Goal: Navigation & Orientation: Understand site structure

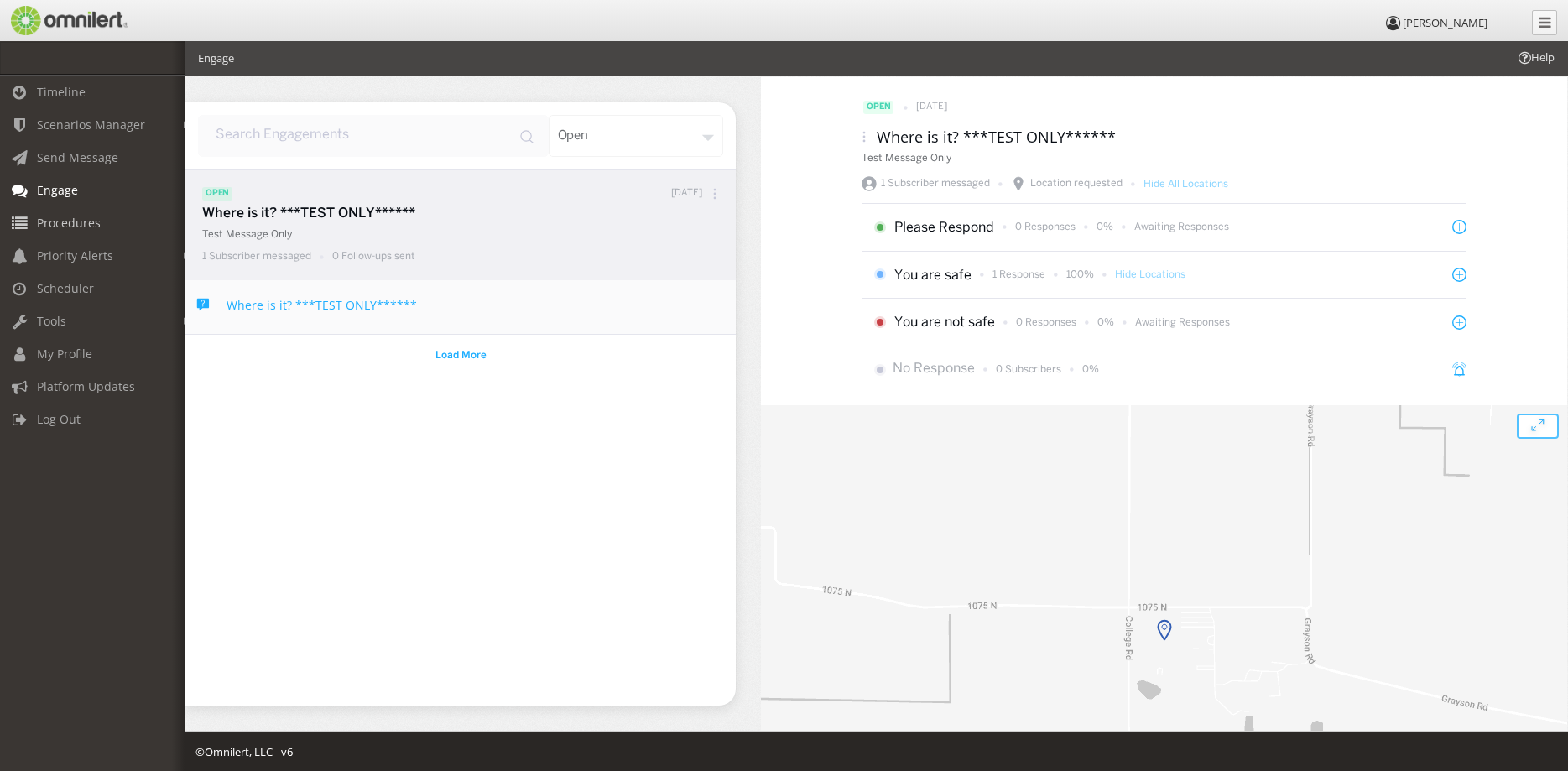
click at [77, 228] on span "Procedures" at bounding box center [69, 223] width 63 height 16
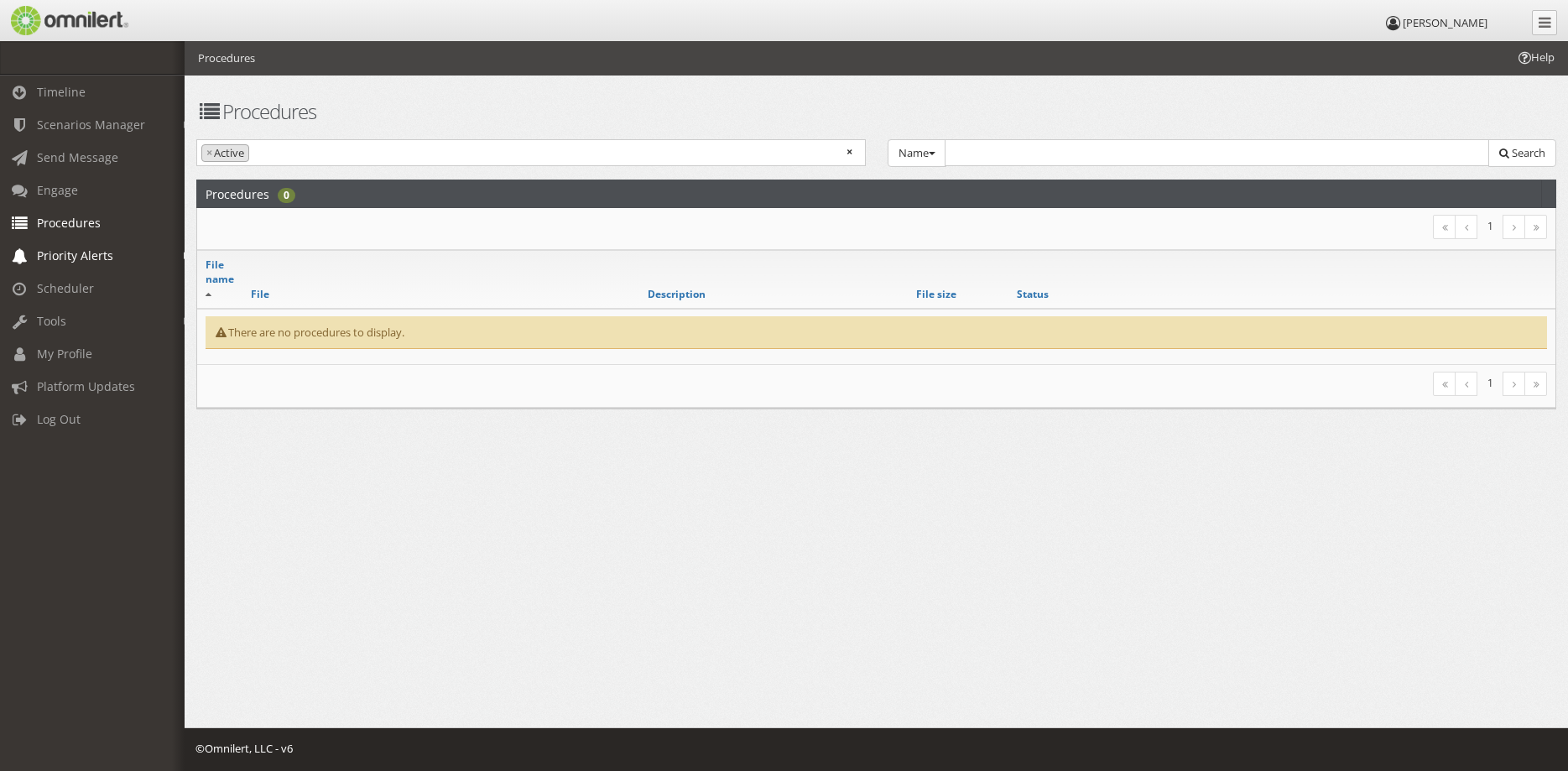
click at [77, 249] on span "Priority Alerts" at bounding box center [75, 255] width 76 height 16
click at [72, 282] on link "Tip Report" at bounding box center [100, 291] width 199 height 28
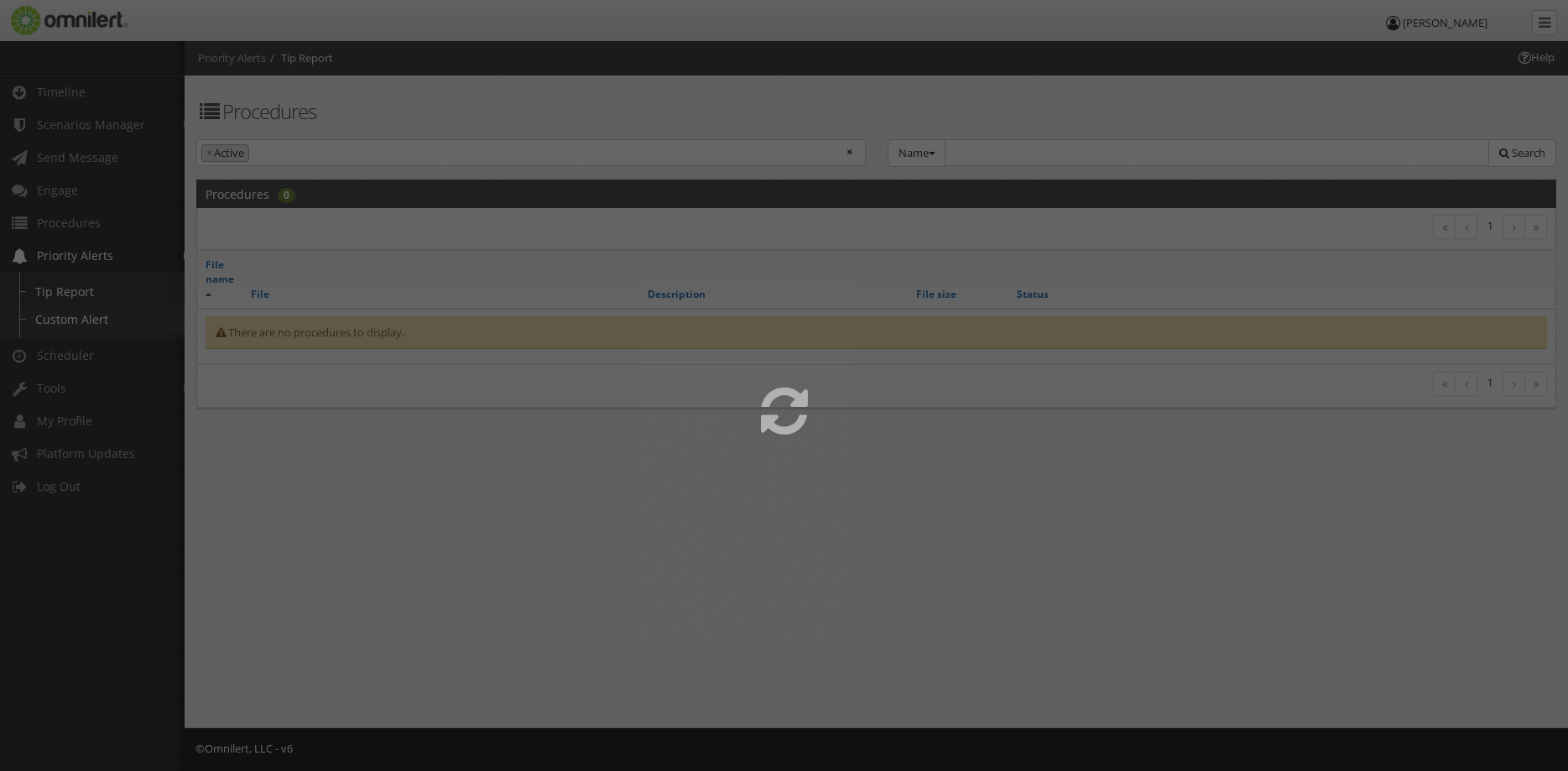
select select
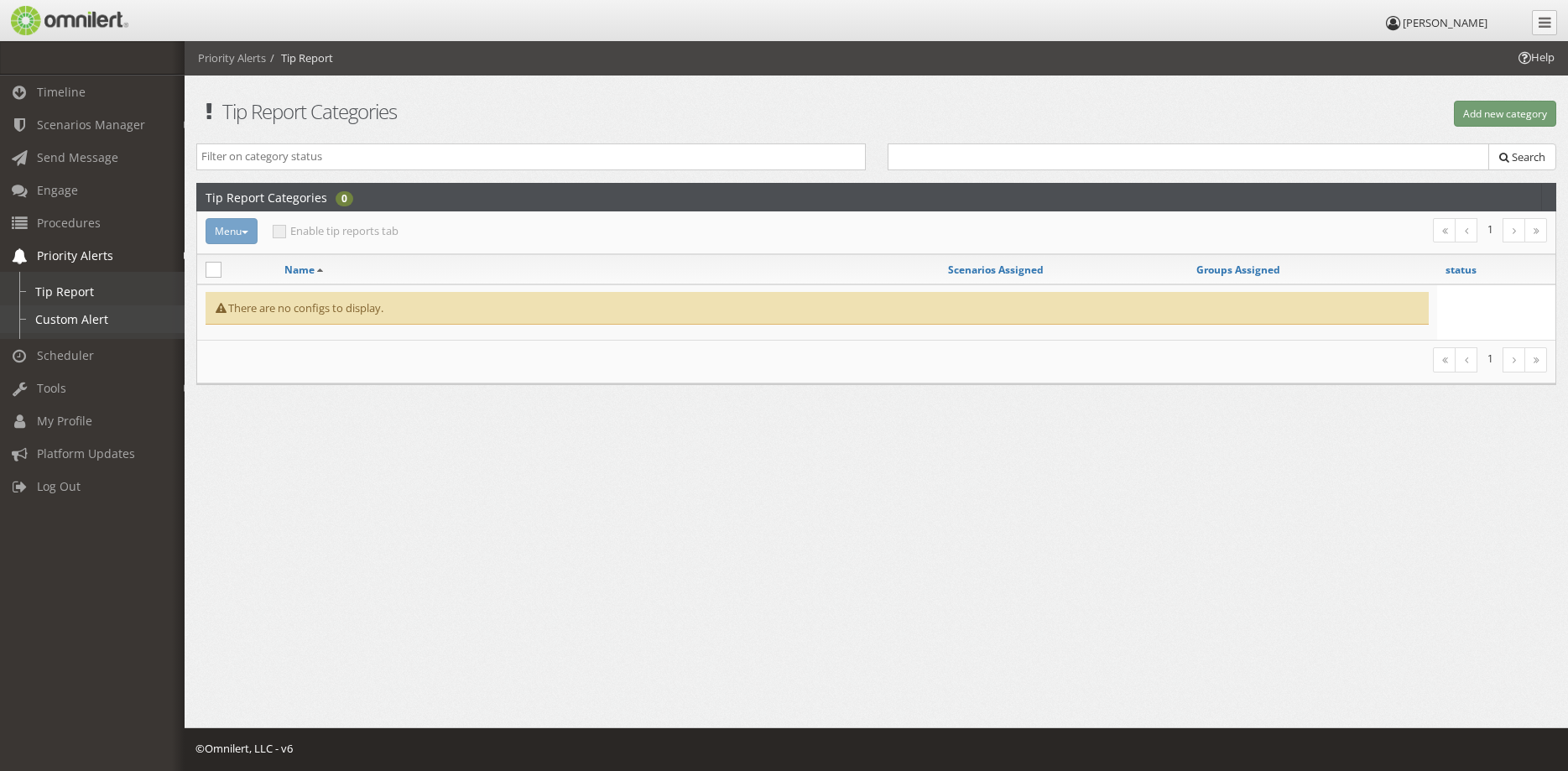
click at [65, 321] on link "Custom Alert" at bounding box center [100, 319] width 199 height 28
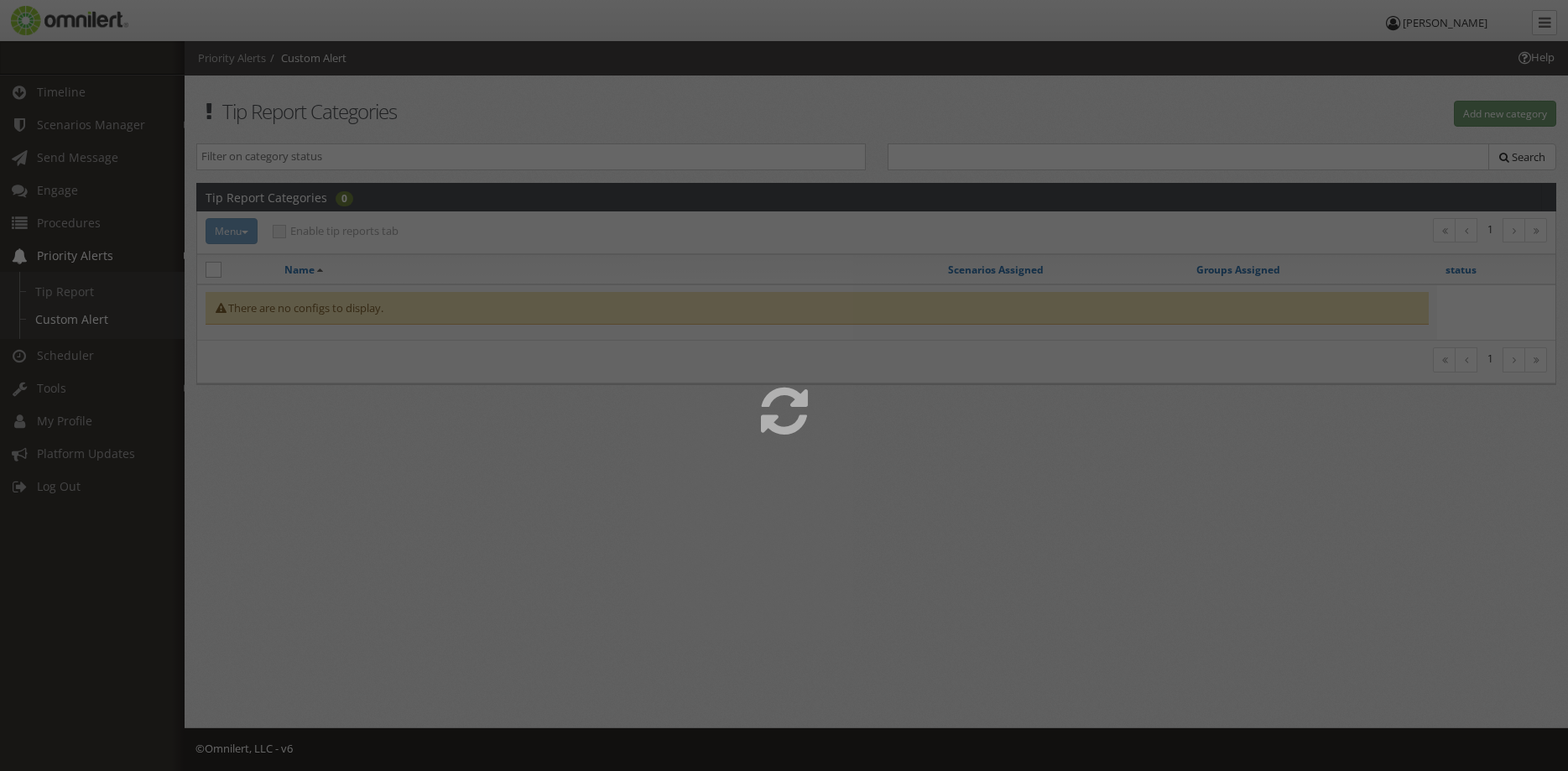
select select
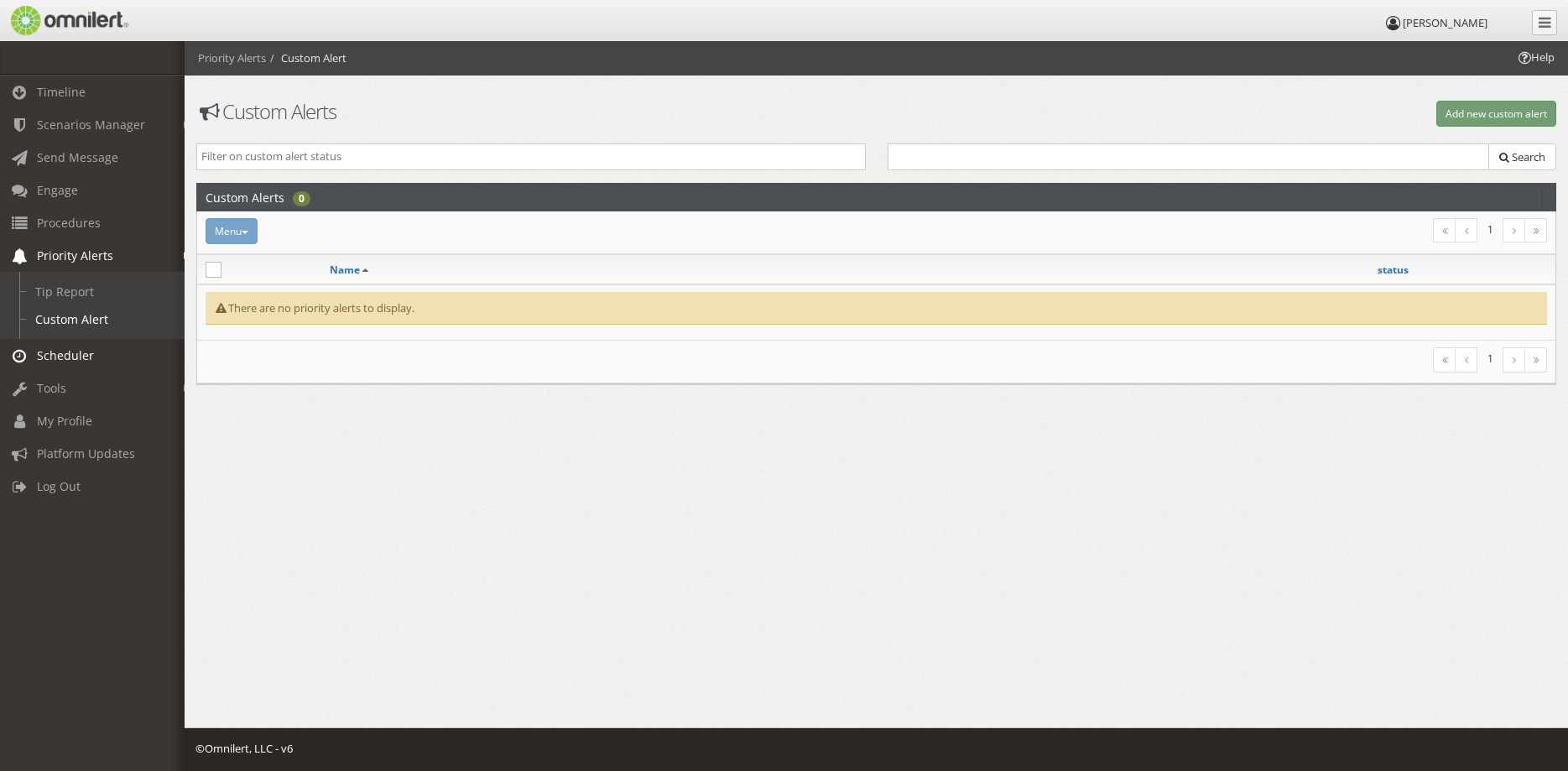
click at [69, 367] on link "Scheduler" at bounding box center [100, 355] width 199 height 33
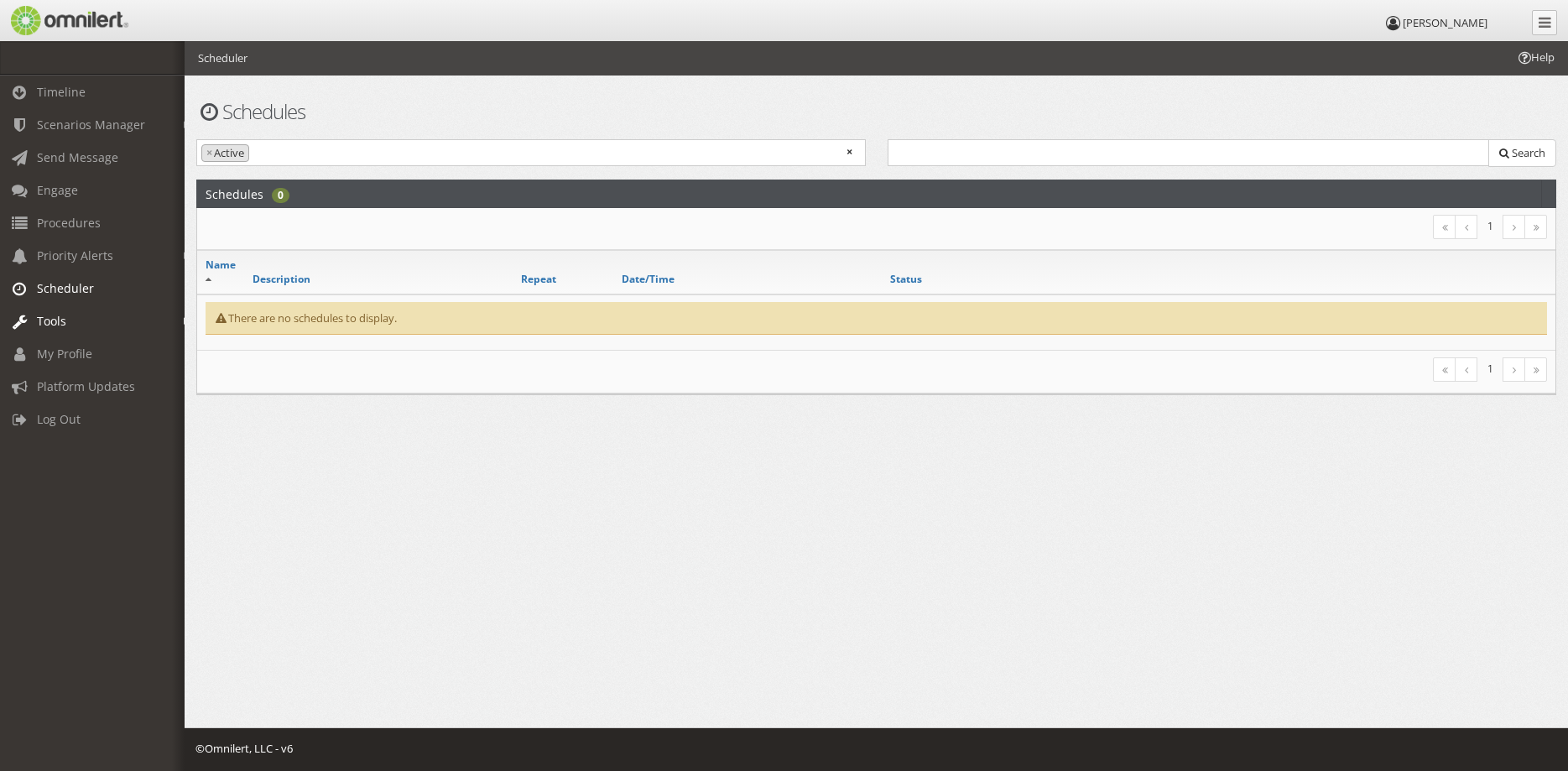
click at [54, 323] on span "Tools" at bounding box center [52, 320] width 30 height 16
click at [54, 360] on link "Message Activity" at bounding box center [100, 357] width 199 height 28
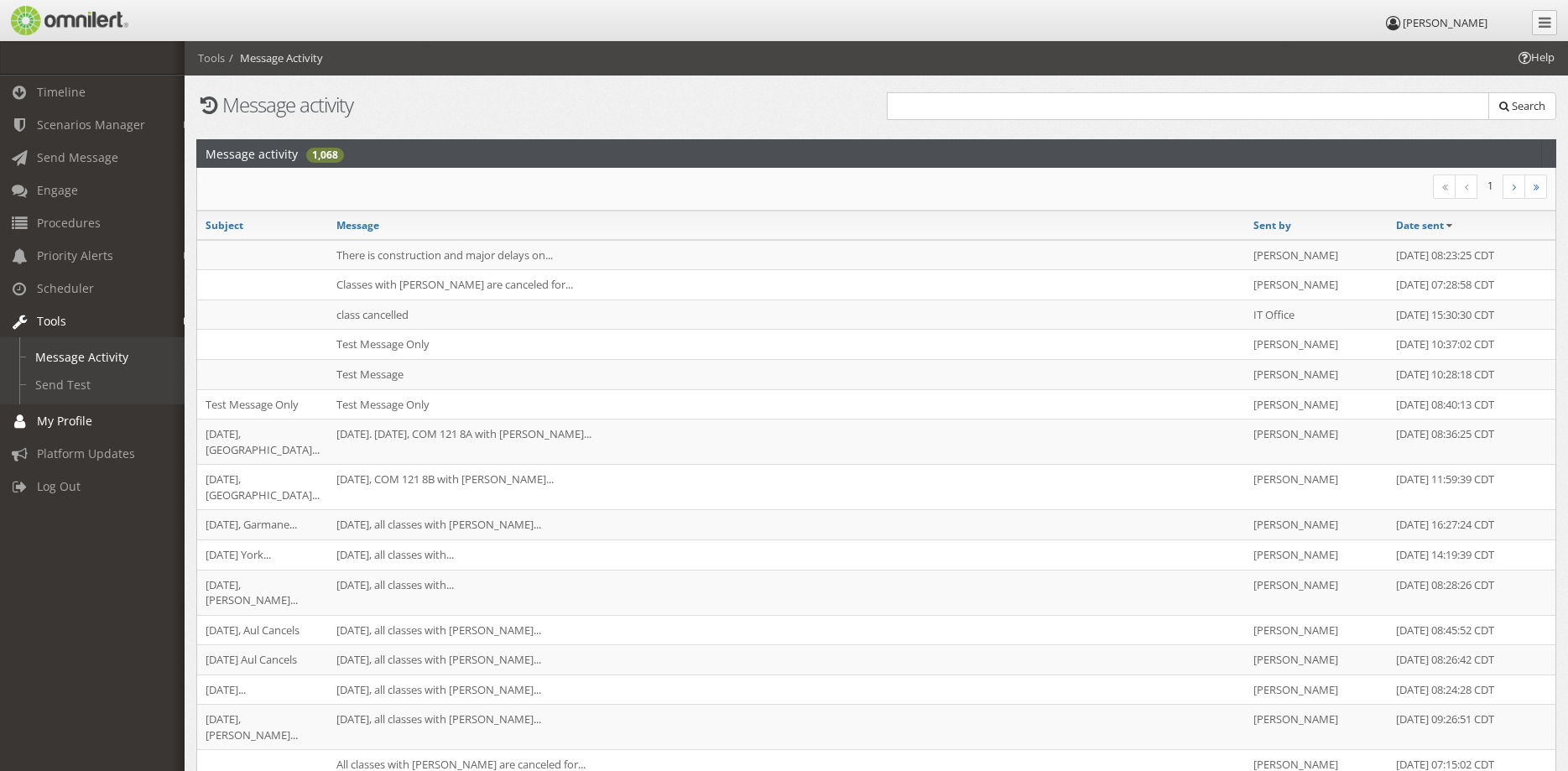
click at [53, 423] on span "My Profile" at bounding box center [64, 420] width 55 height 16
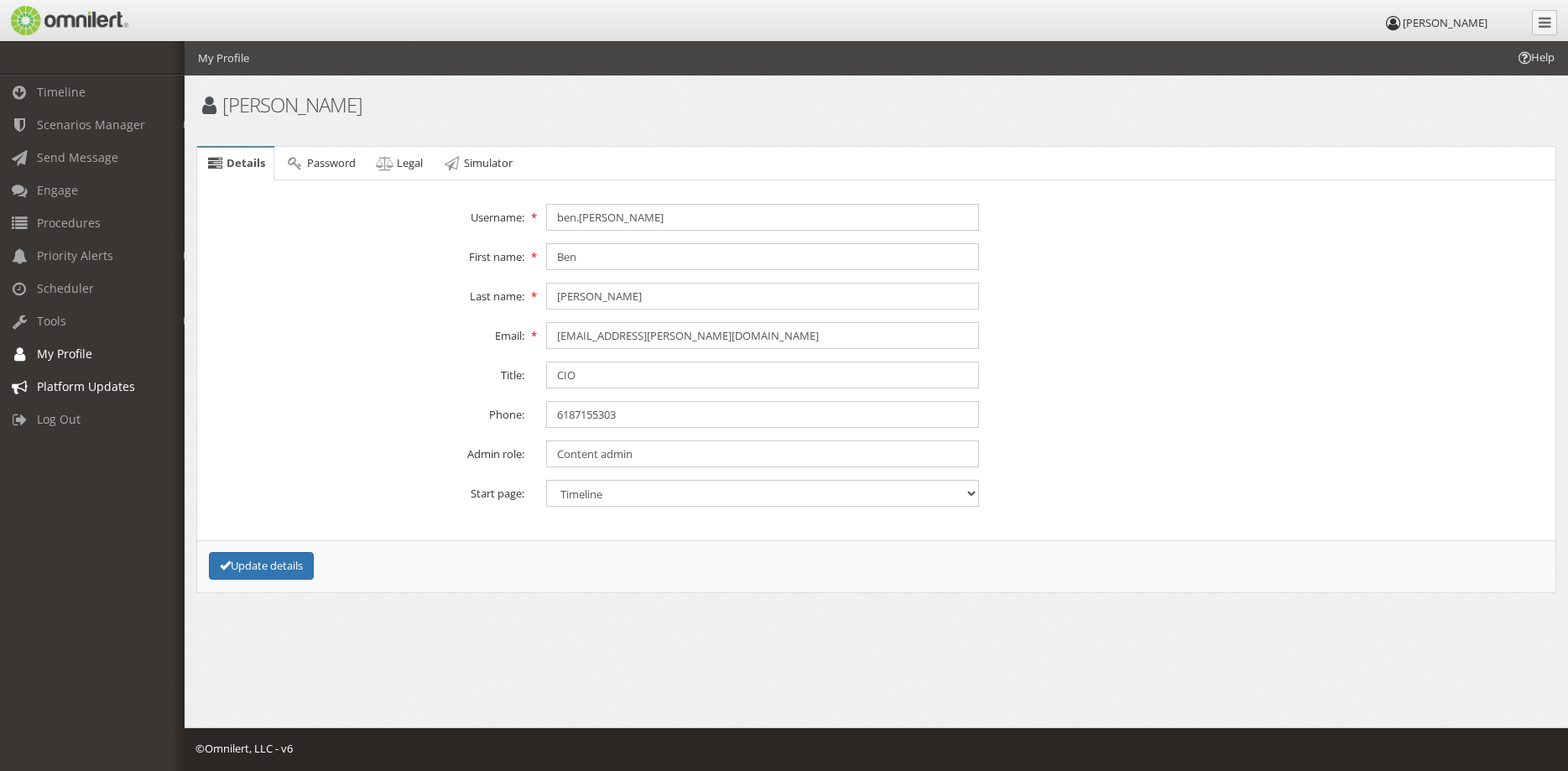
click at [110, 386] on span "Platform Updates" at bounding box center [86, 386] width 98 height 16
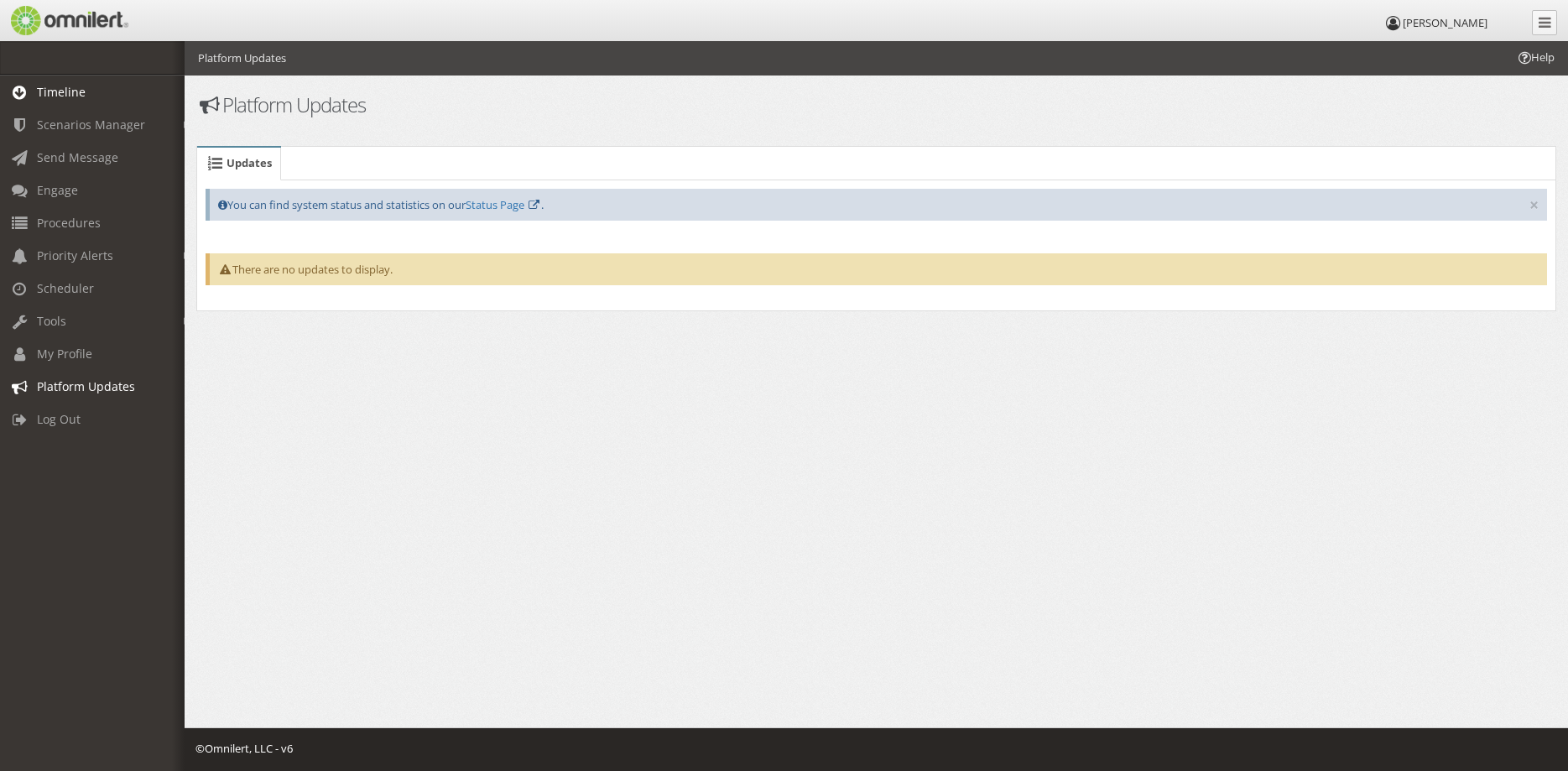
click at [59, 88] on span "Timeline" at bounding box center [61, 91] width 48 height 16
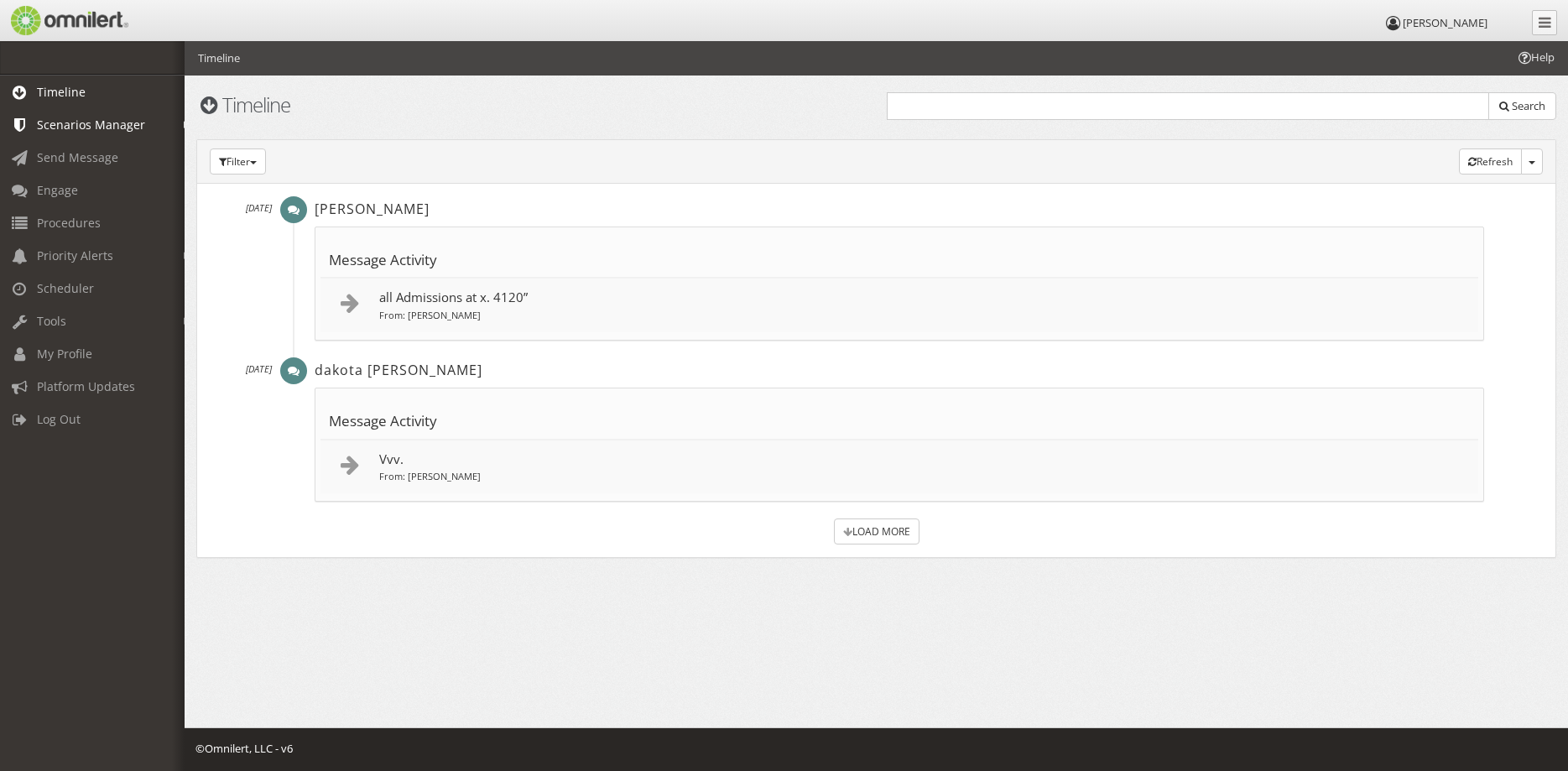
click at [71, 119] on span "Scenarios Manager" at bounding box center [91, 124] width 108 height 16
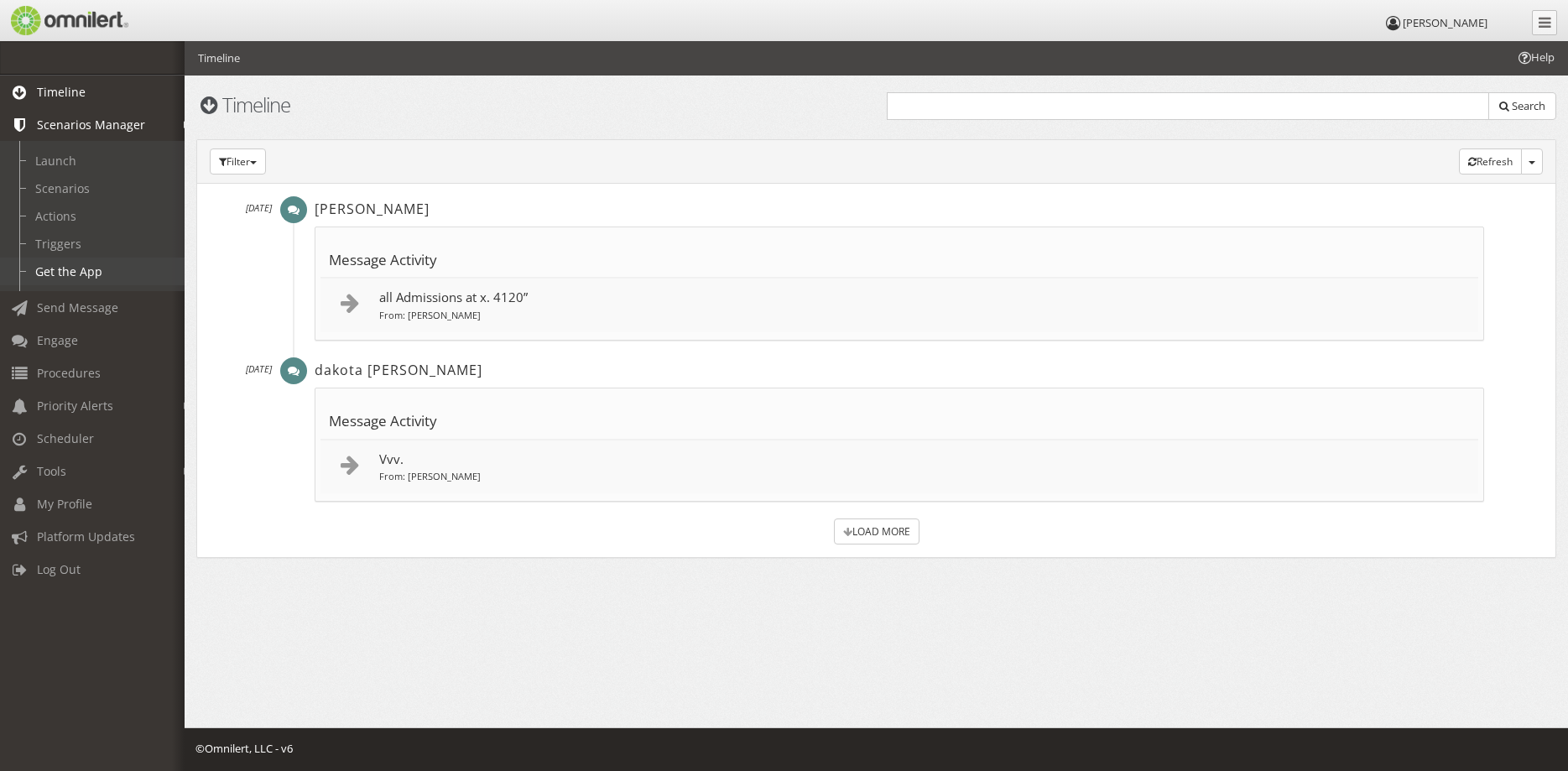
click at [74, 274] on link "Get the App" at bounding box center [100, 271] width 199 height 28
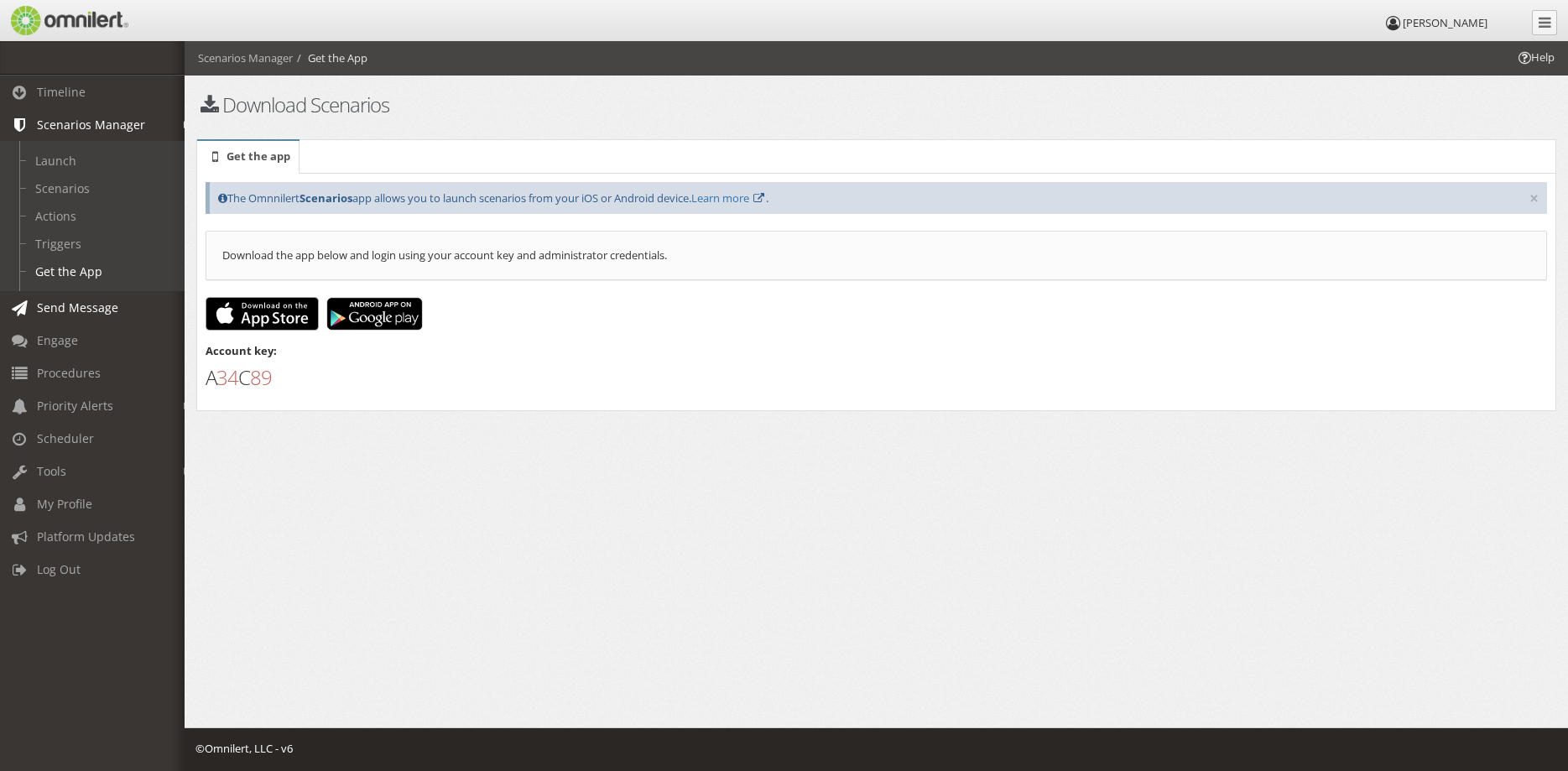
click at [76, 301] on span "Send Message" at bounding box center [77, 306] width 81 height 16
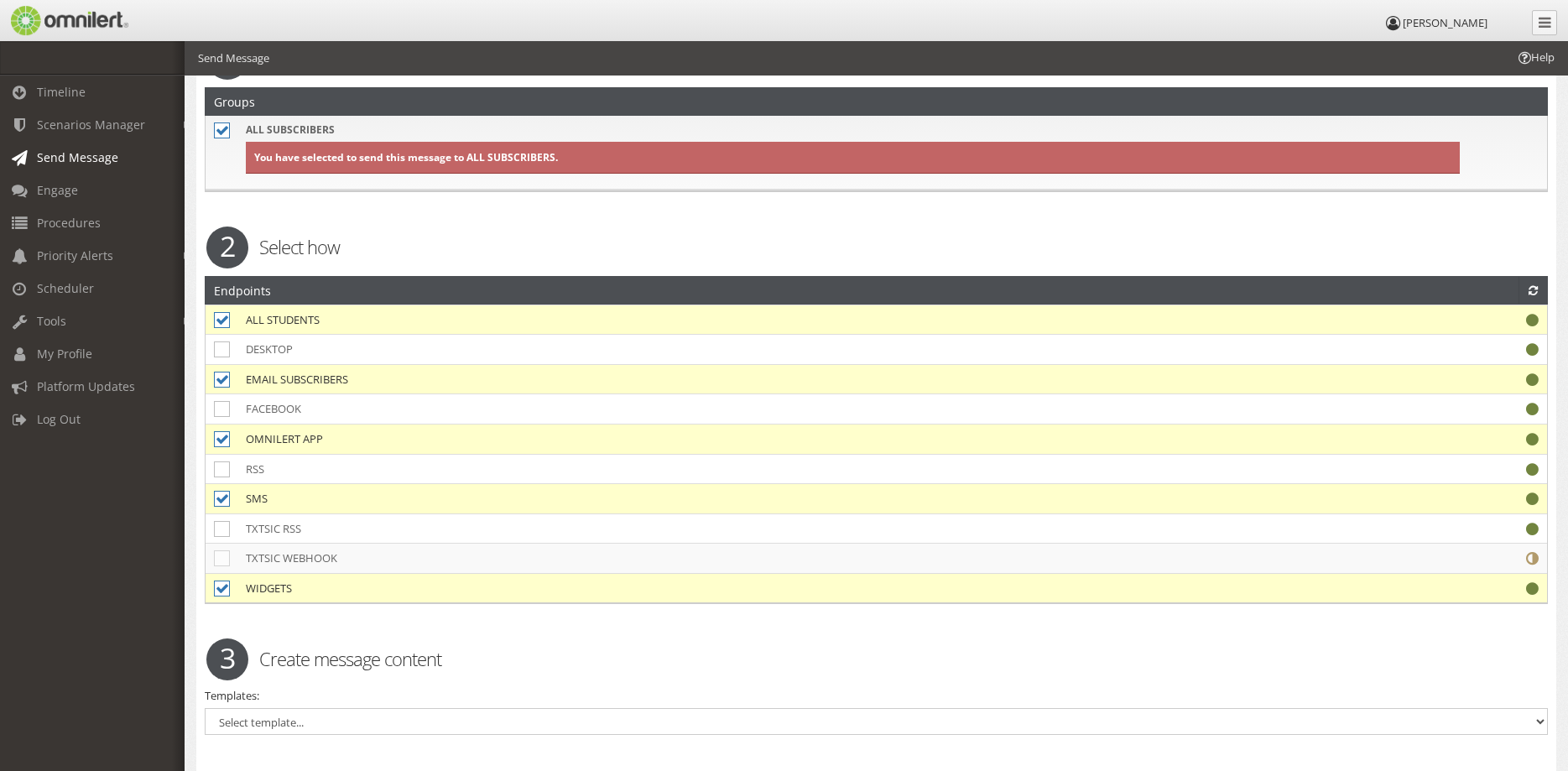
scroll to position [342, 0]
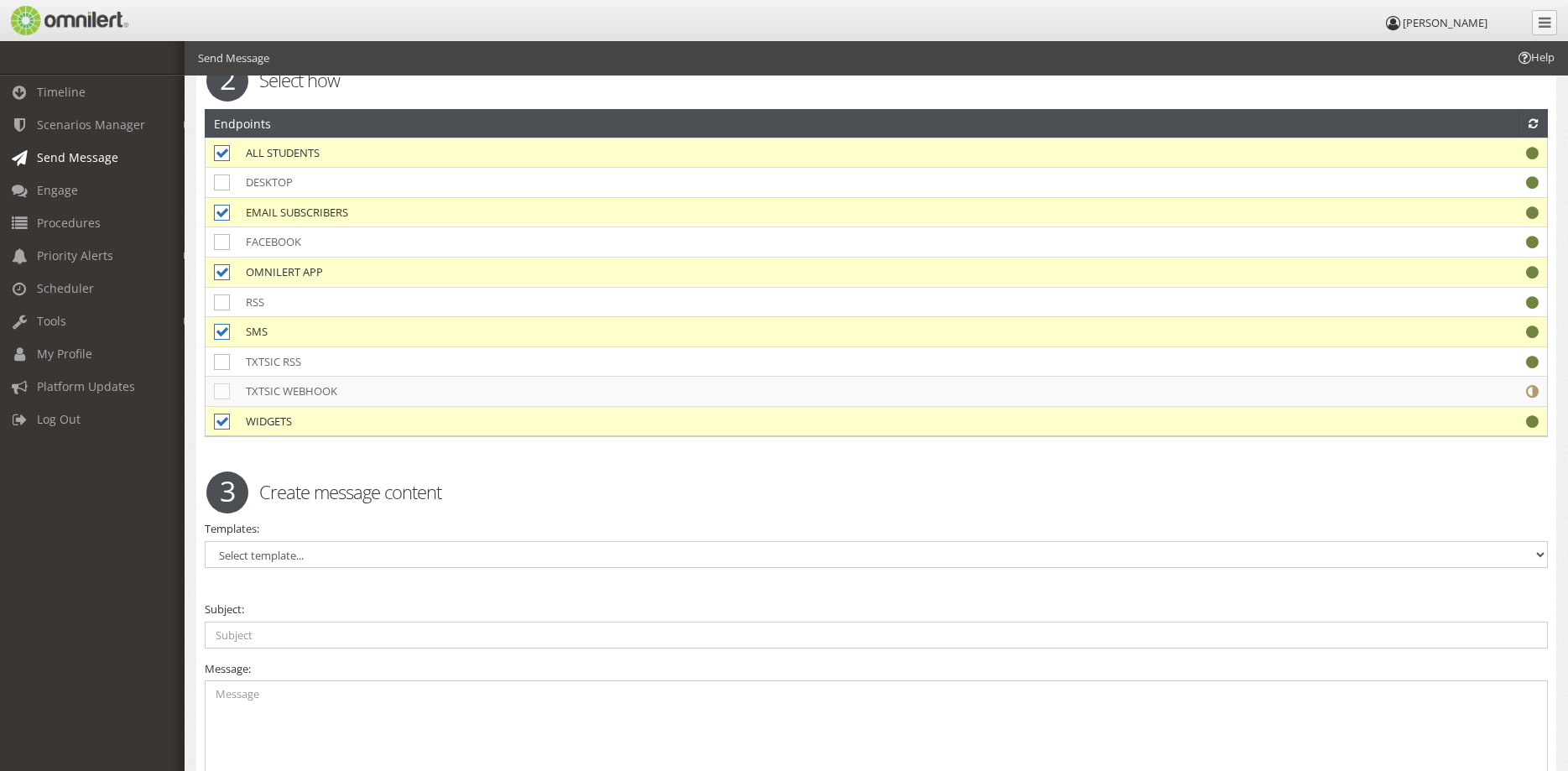
click at [218, 416] on icon at bounding box center [222, 421] width 16 height 16
checkbox input "false"
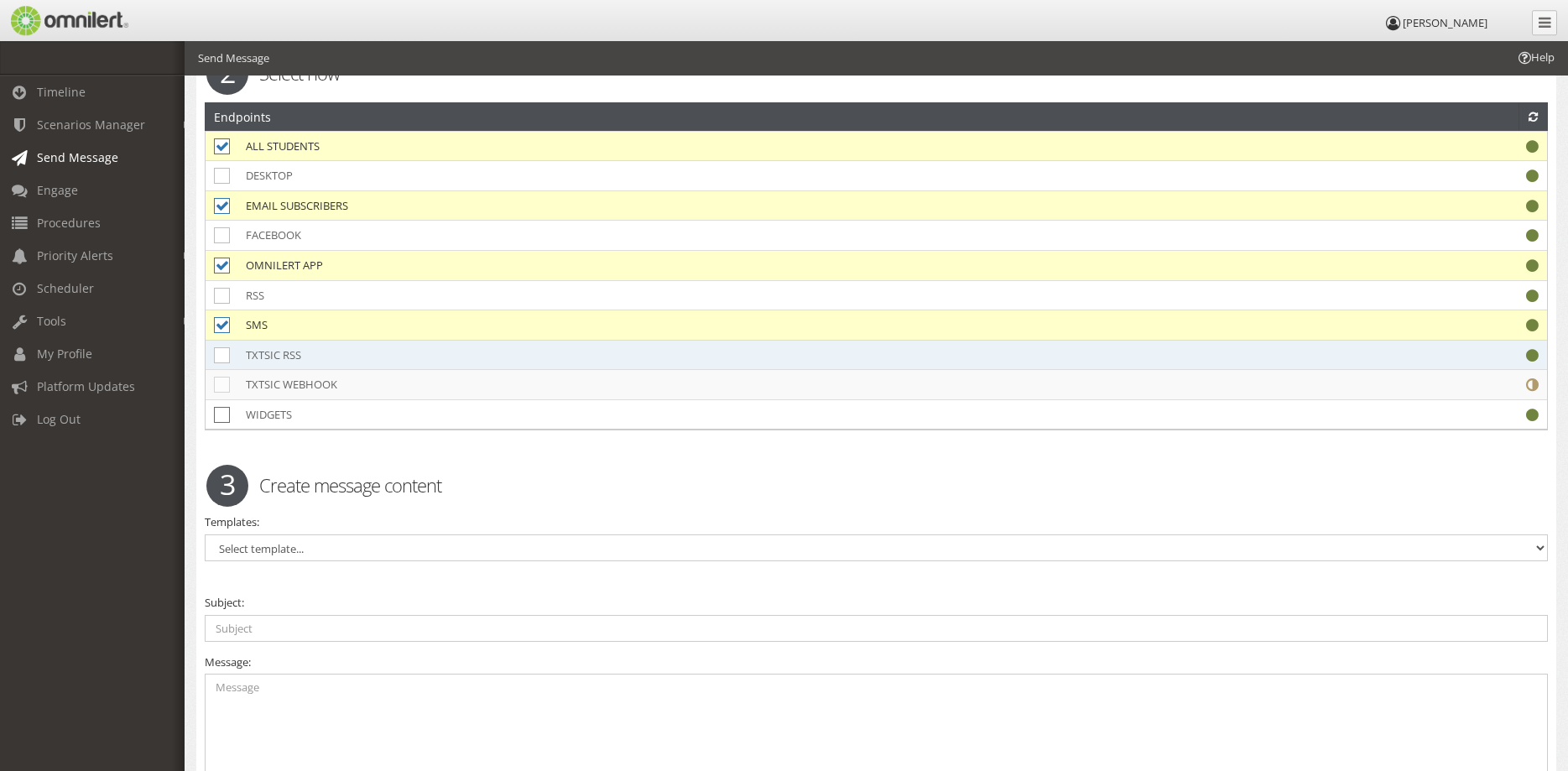
scroll to position [167, 0]
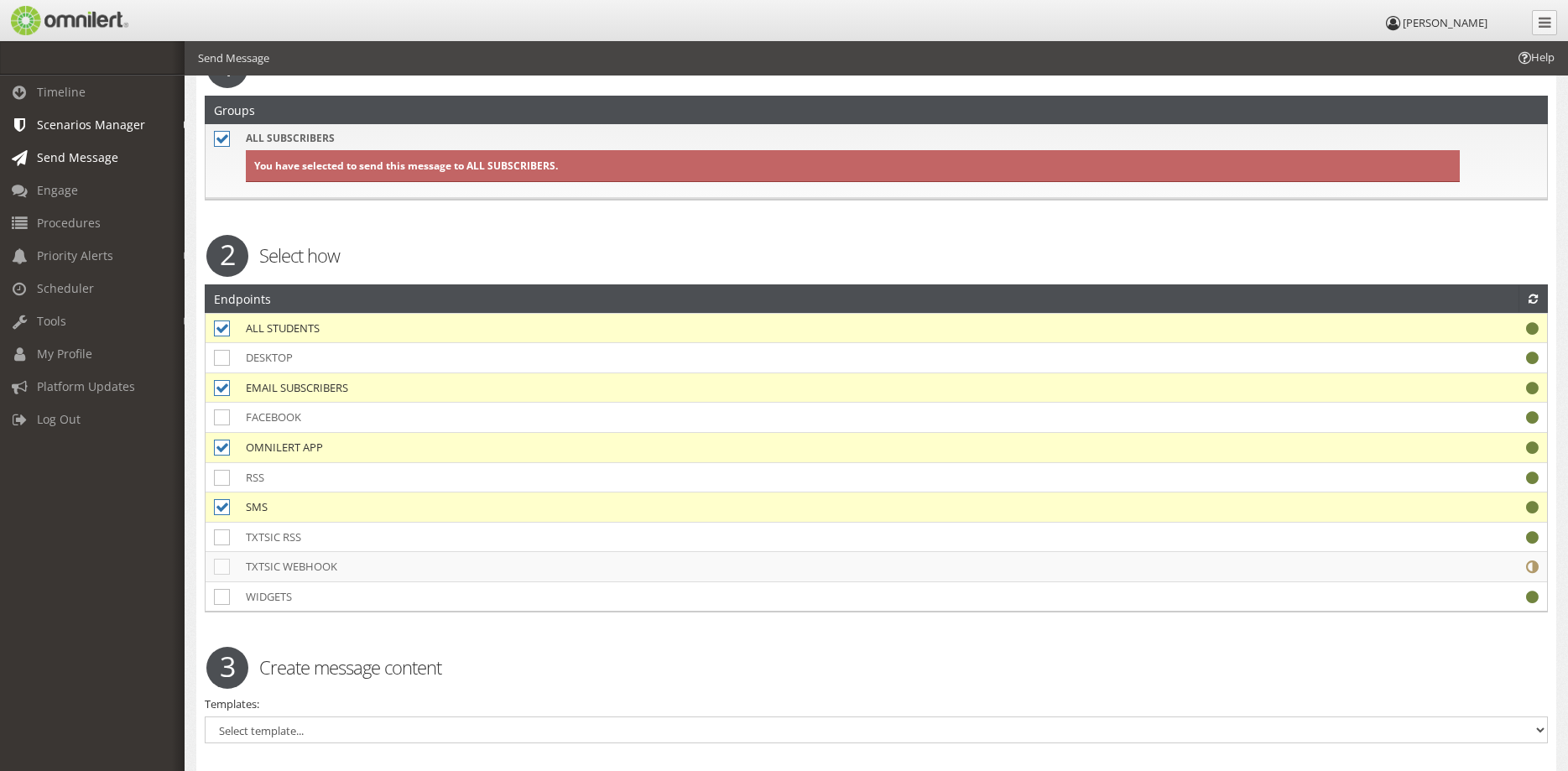
click at [100, 136] on link "Scenarios Manager" at bounding box center [100, 124] width 199 height 33
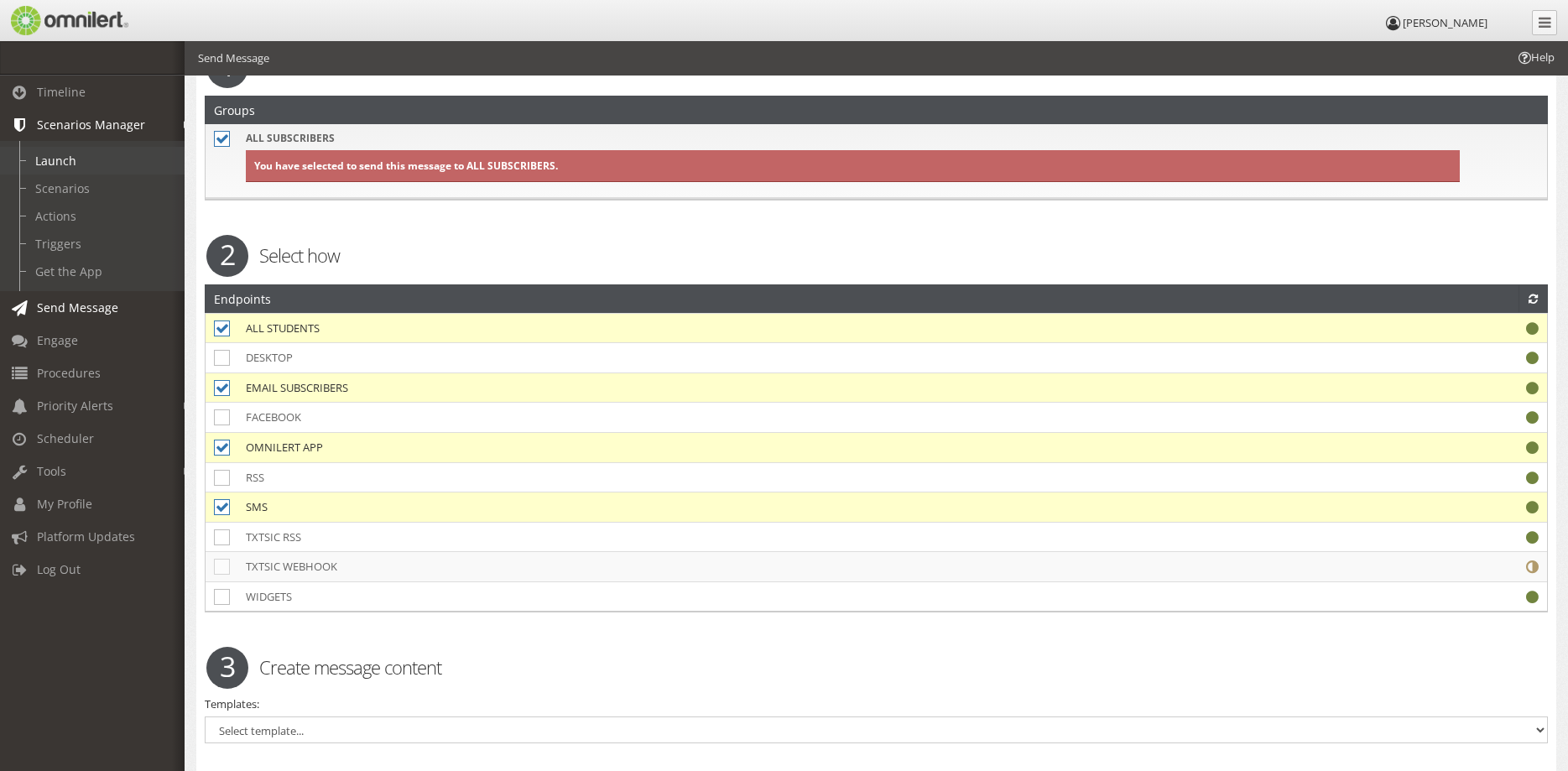
click at [57, 168] on link "Launch" at bounding box center [100, 161] width 199 height 28
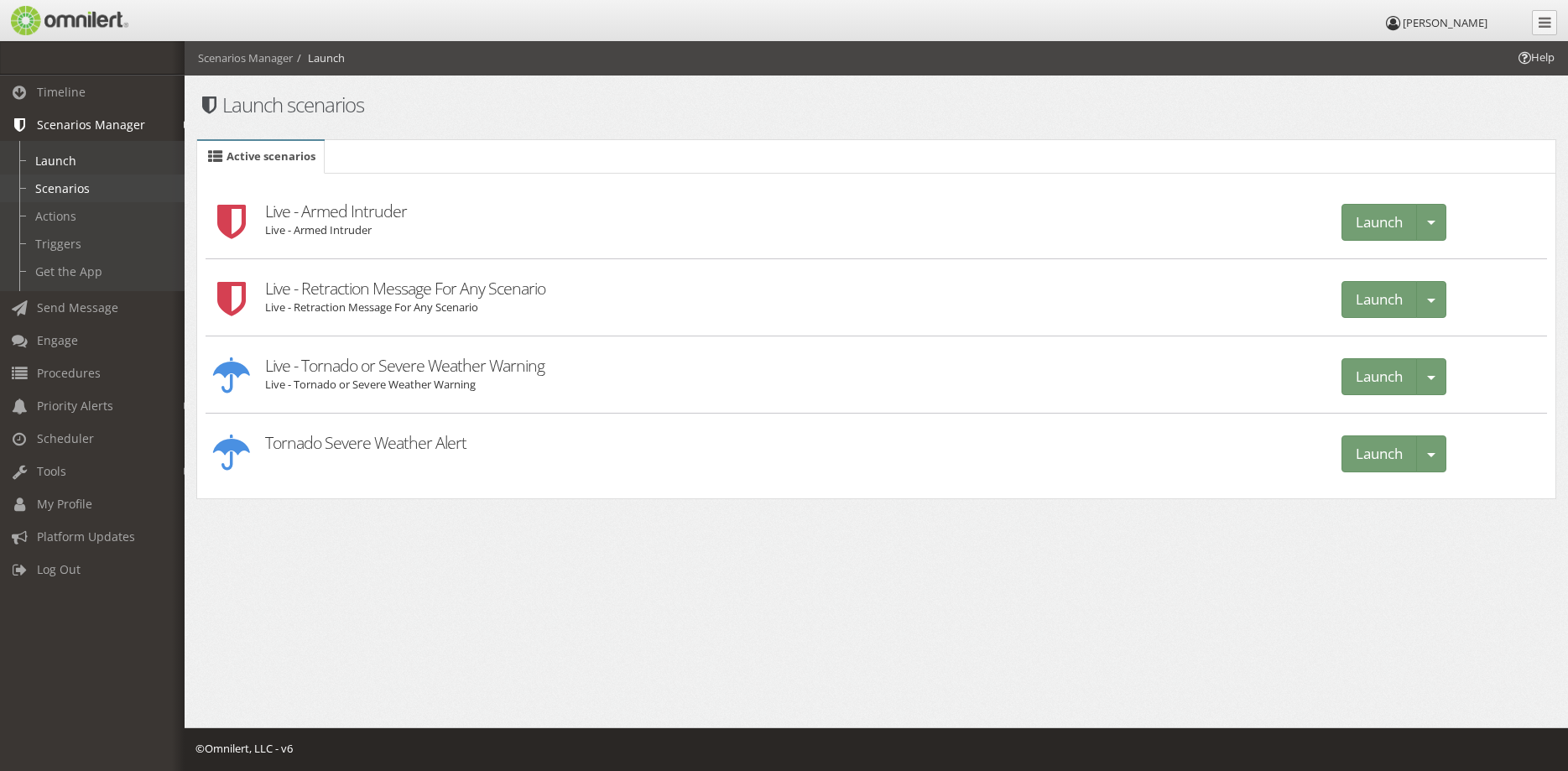
click at [56, 179] on link "Scenarios" at bounding box center [100, 188] width 199 height 28
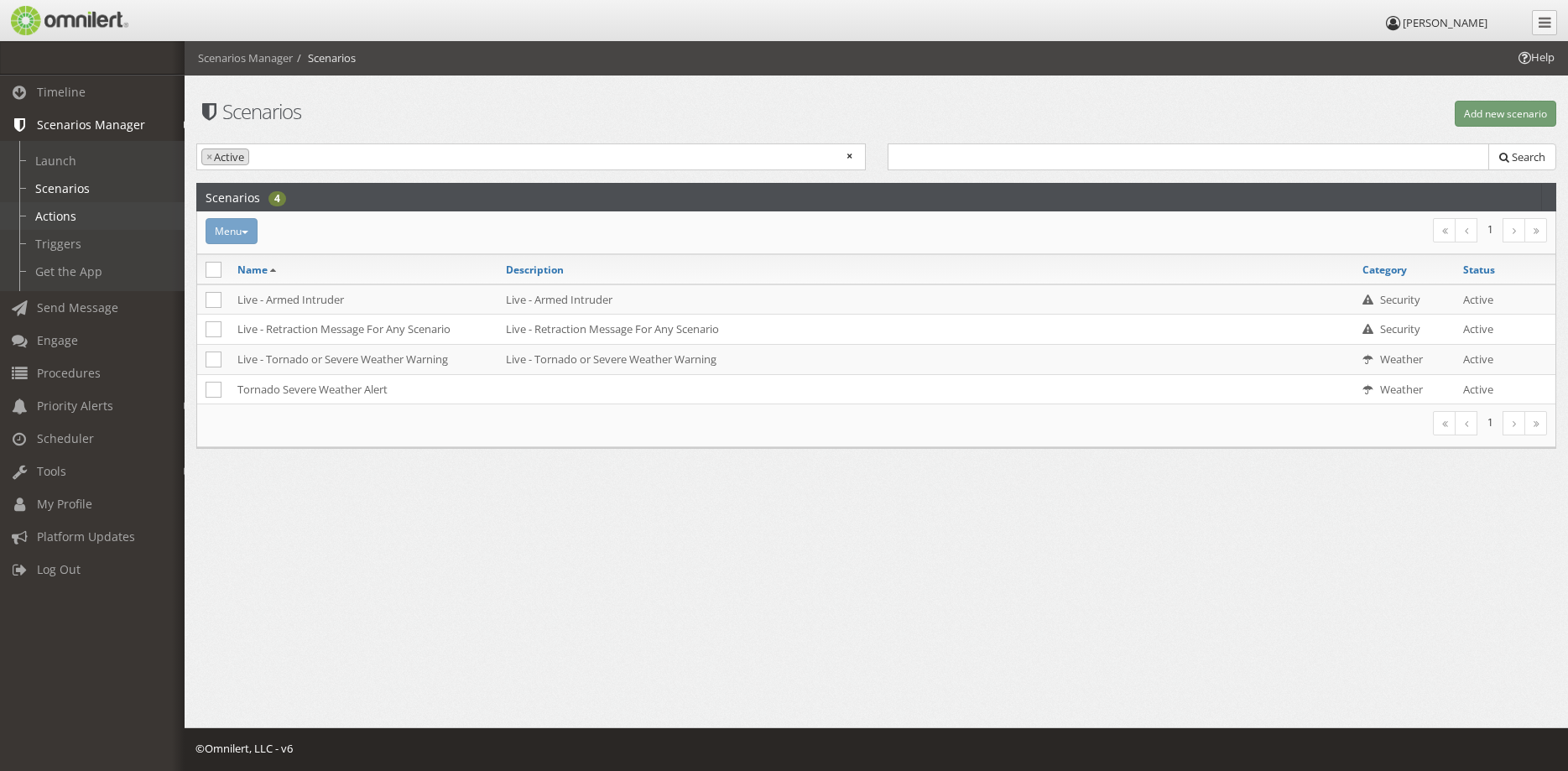
click at [52, 207] on link "Actions" at bounding box center [100, 216] width 199 height 28
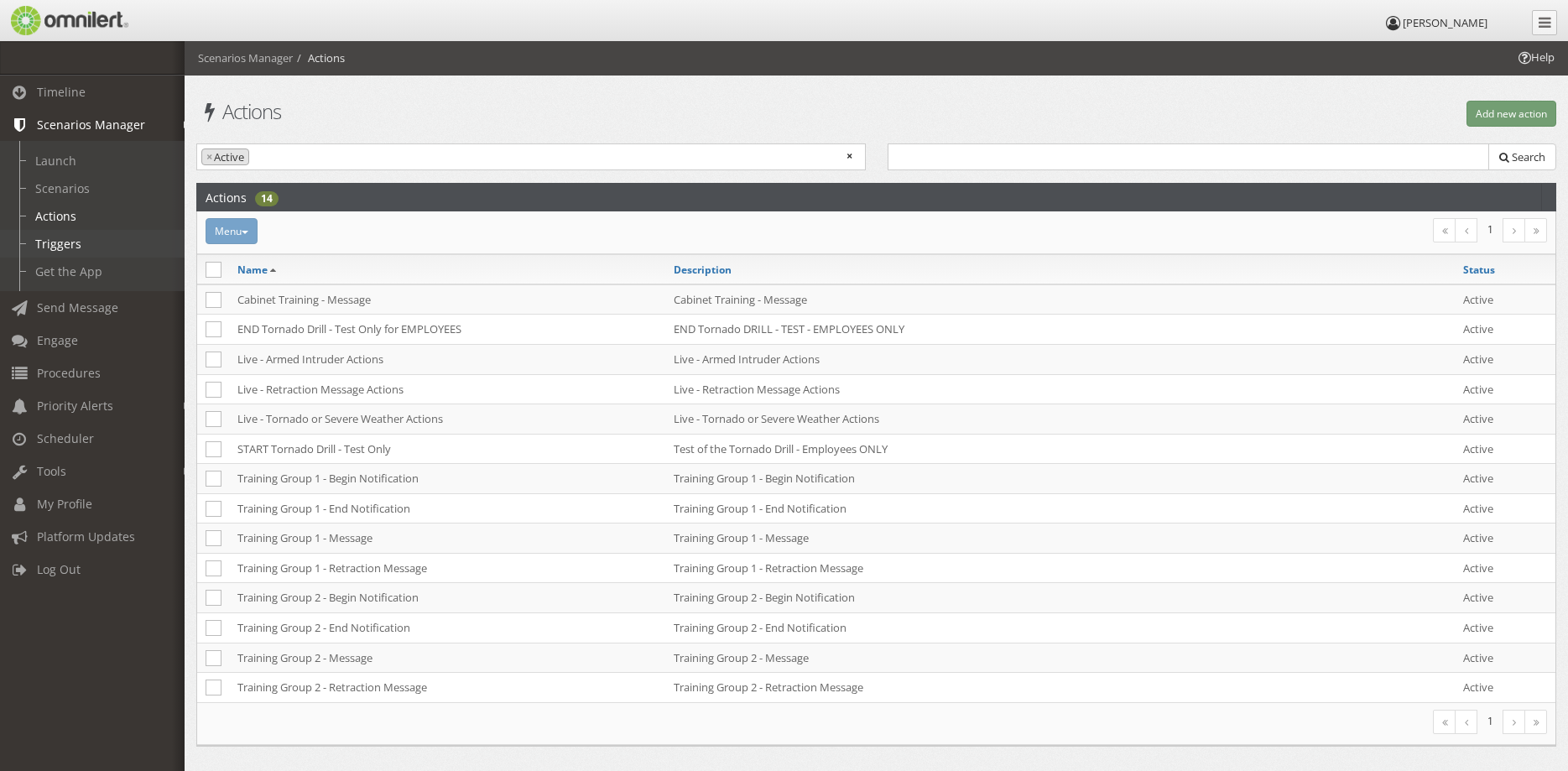
click at [50, 240] on link "Triggers" at bounding box center [100, 244] width 199 height 28
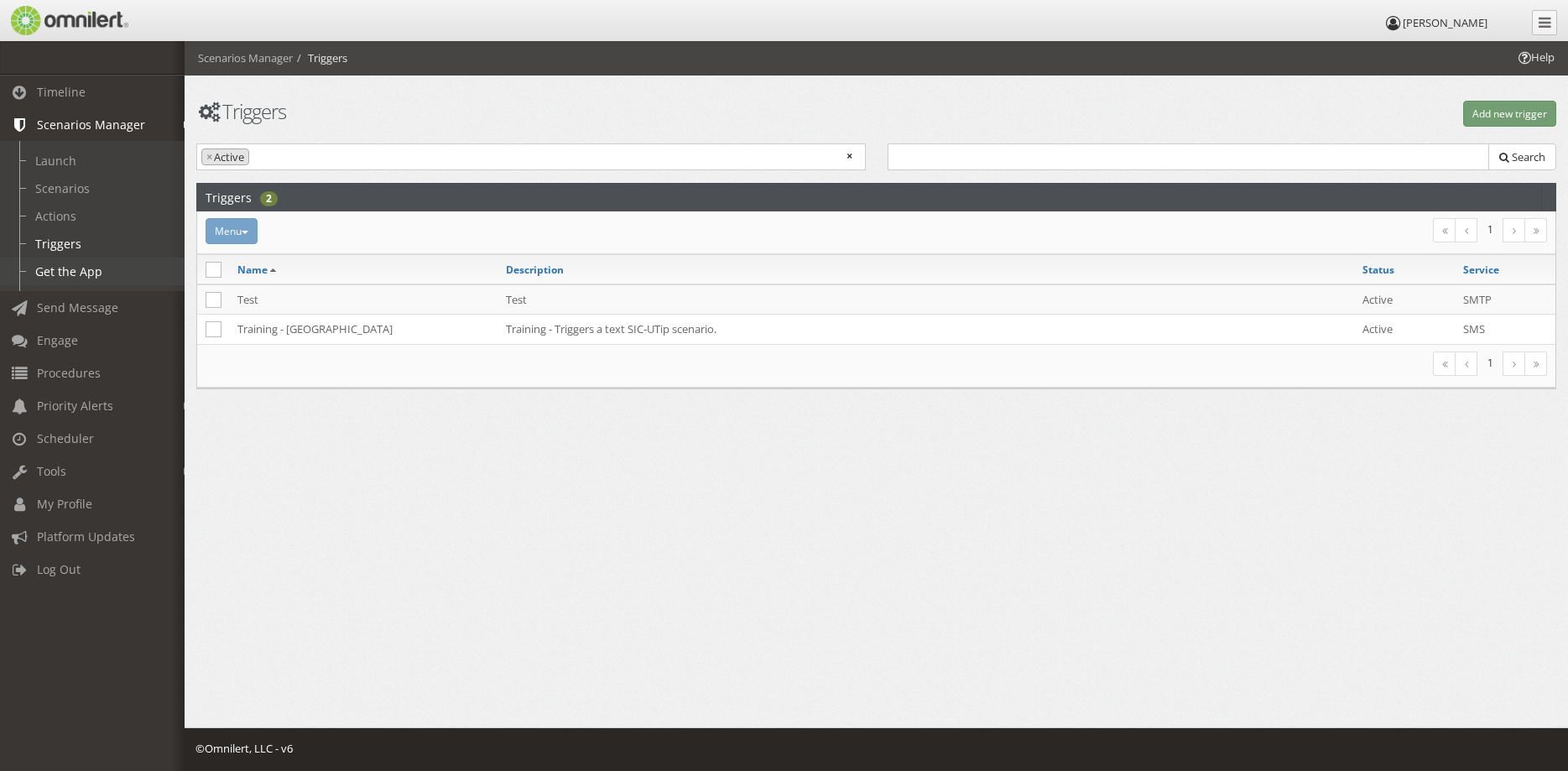
click at [57, 266] on link "Get the App" at bounding box center [100, 271] width 199 height 28
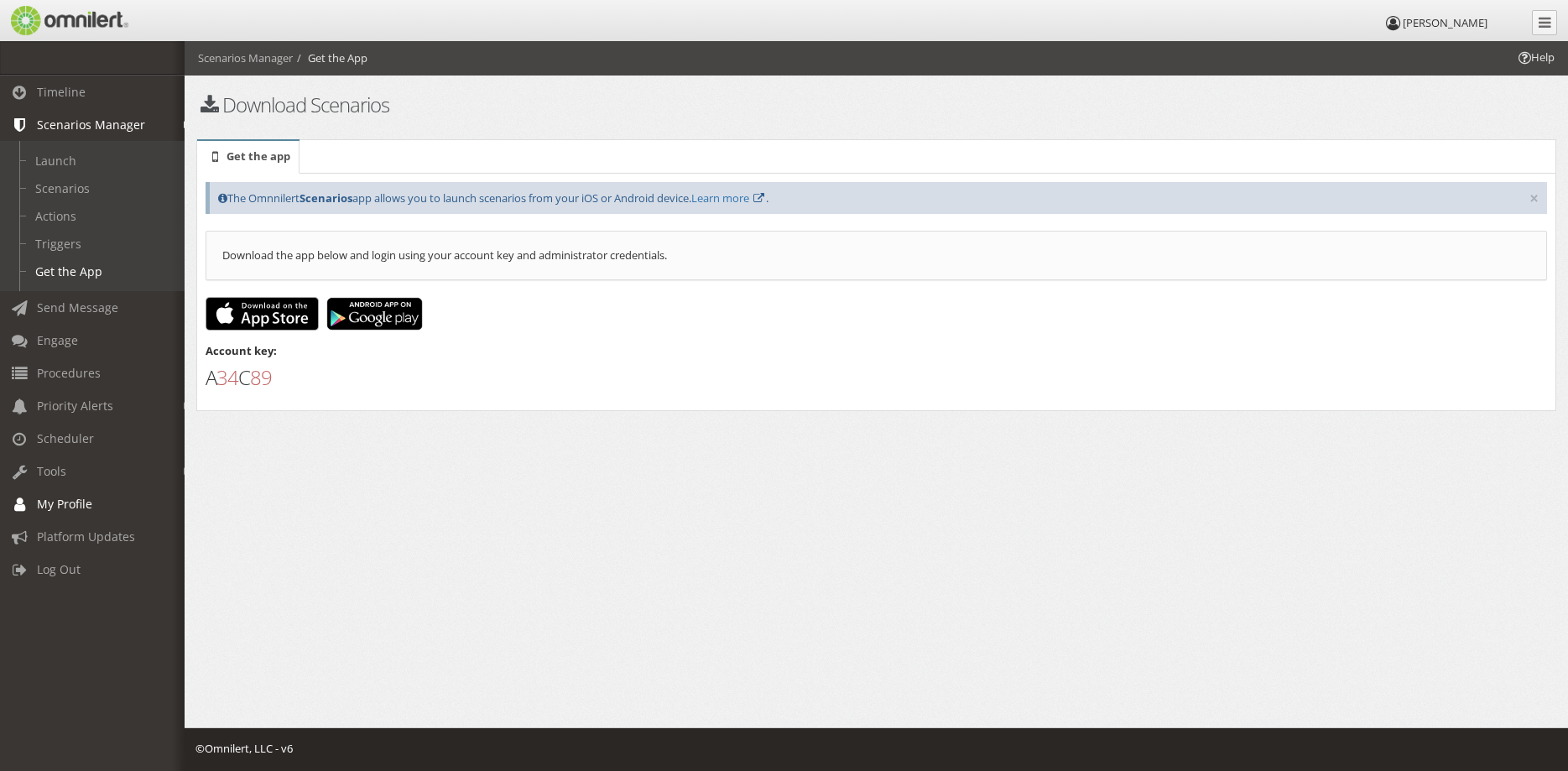
click at [78, 507] on span "My Profile" at bounding box center [64, 503] width 55 height 16
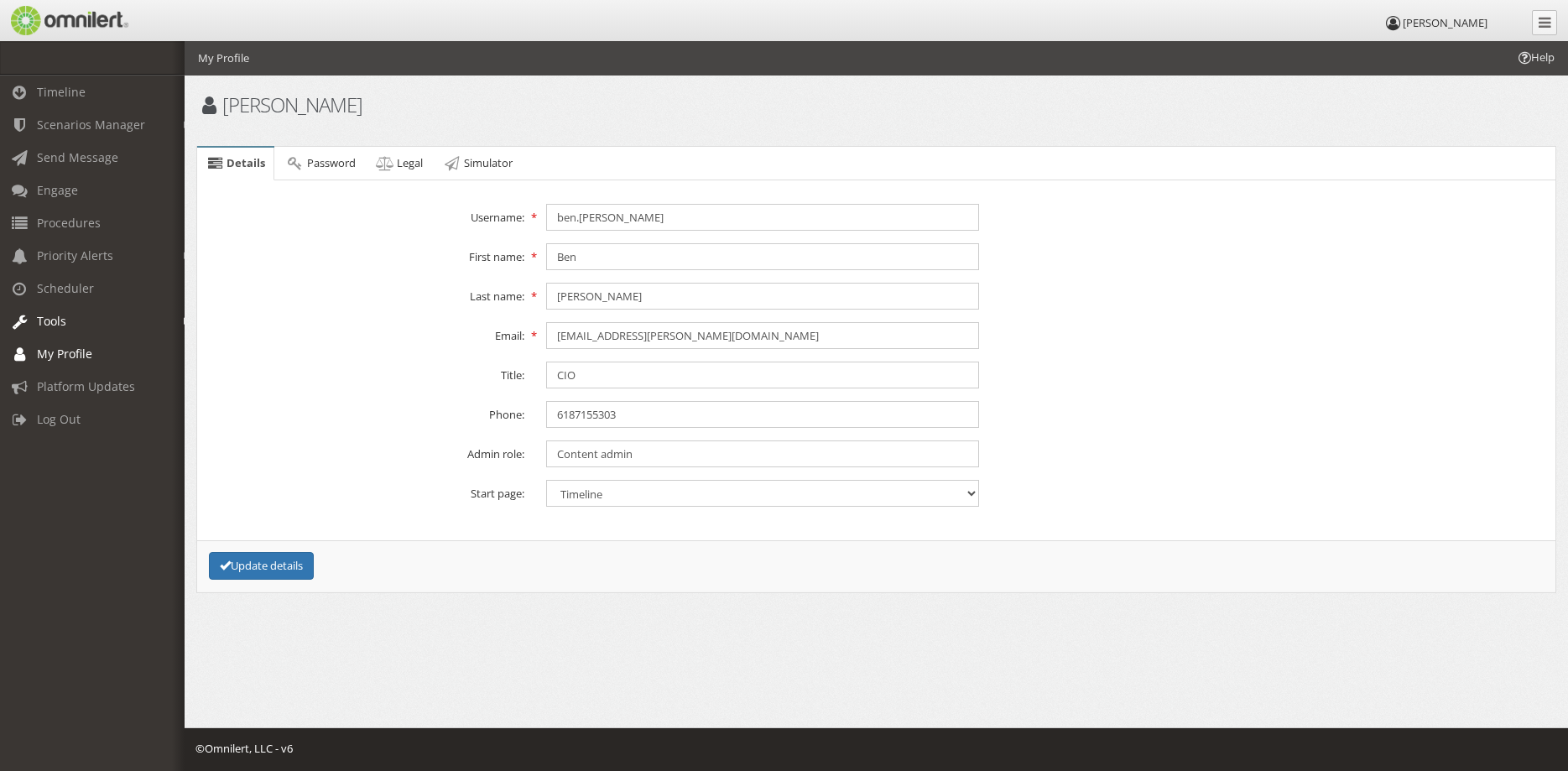
click at [29, 332] on link "Tools" at bounding box center [100, 320] width 199 height 33
click at [43, 352] on link "Message Activity" at bounding box center [100, 357] width 199 height 28
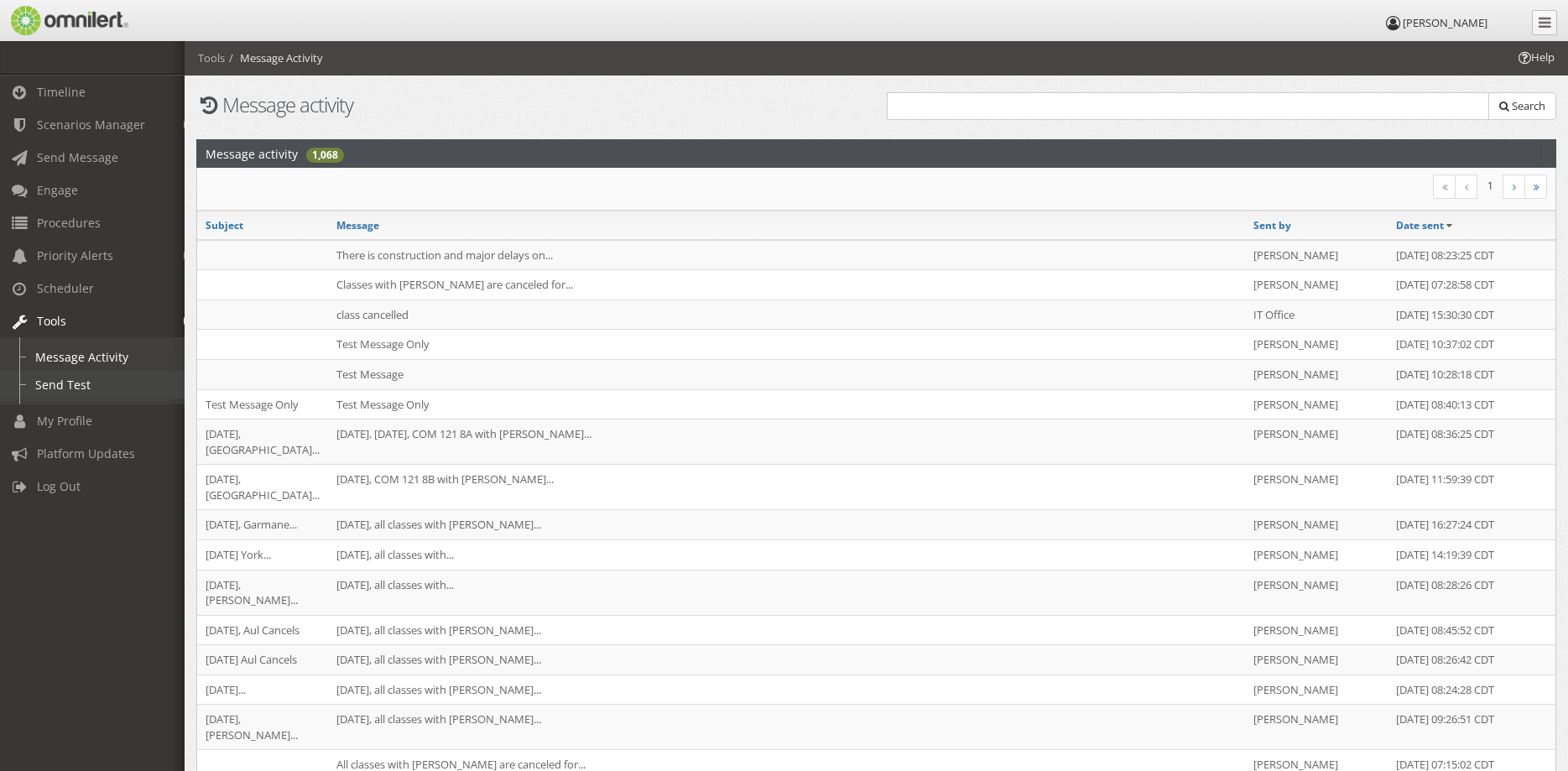
click at [55, 382] on link "Send Test" at bounding box center [100, 385] width 199 height 28
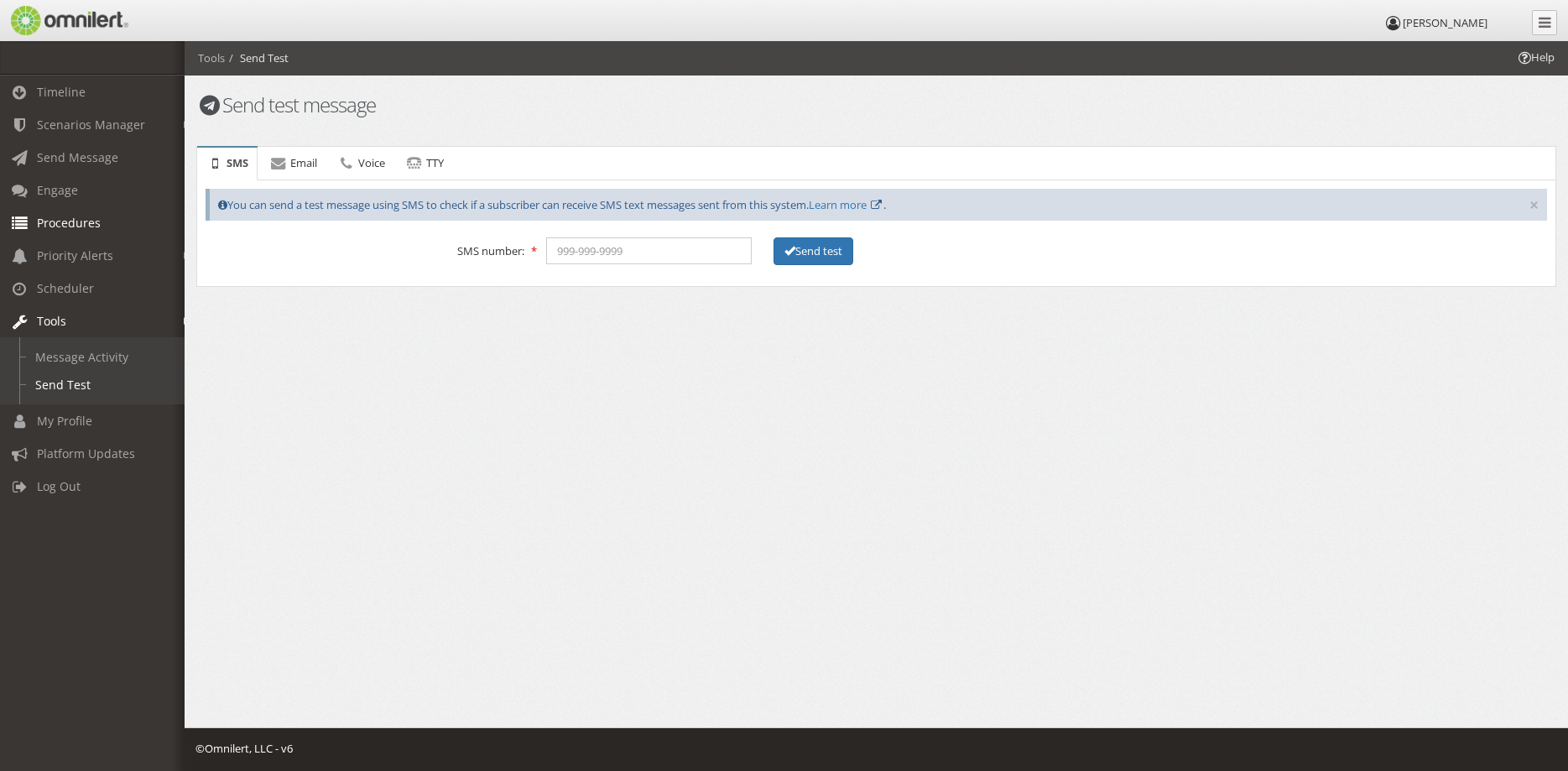
click at [68, 224] on span "Procedures" at bounding box center [69, 223] width 63 height 16
